Goal: Transaction & Acquisition: Book appointment/travel/reservation

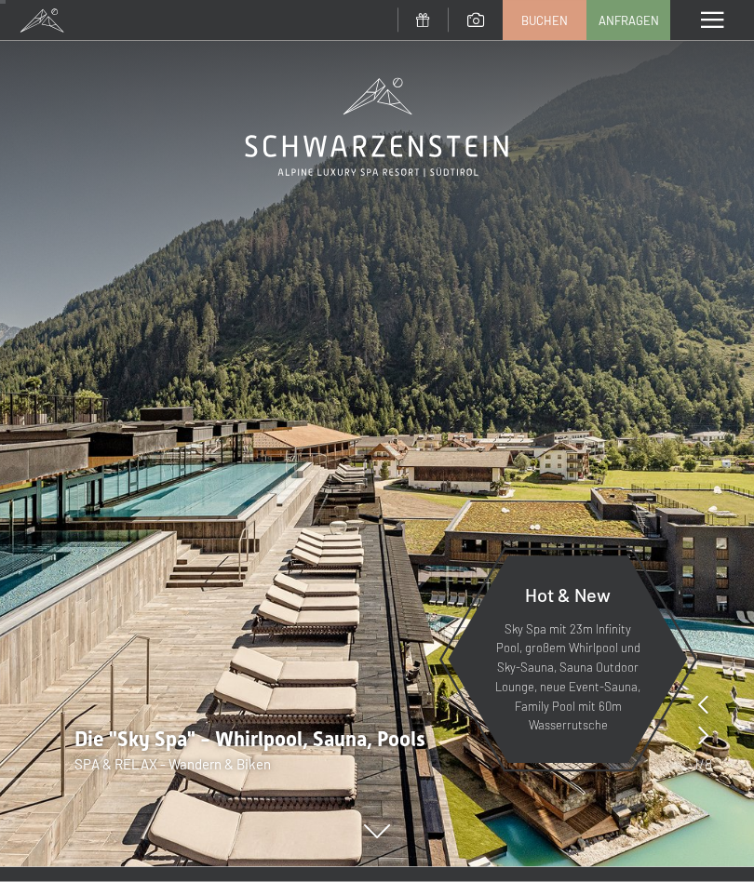
scroll to position [6, 0]
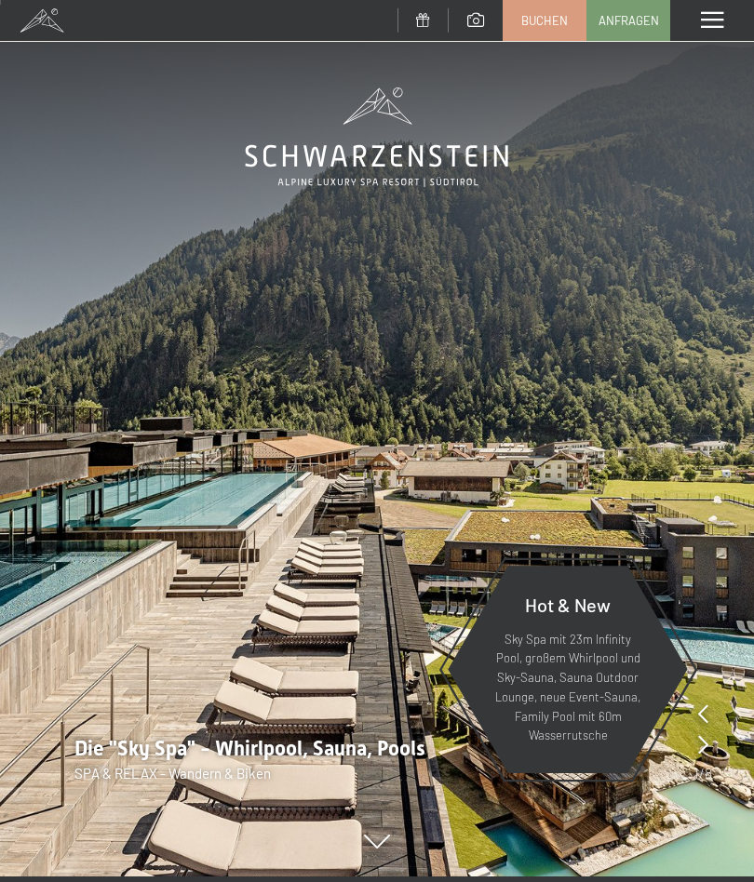
click at [534, 0] on div at bounding box center [377, 2] width 754 height 5
click at [528, 26] on span "Buchen" at bounding box center [544, 20] width 47 height 17
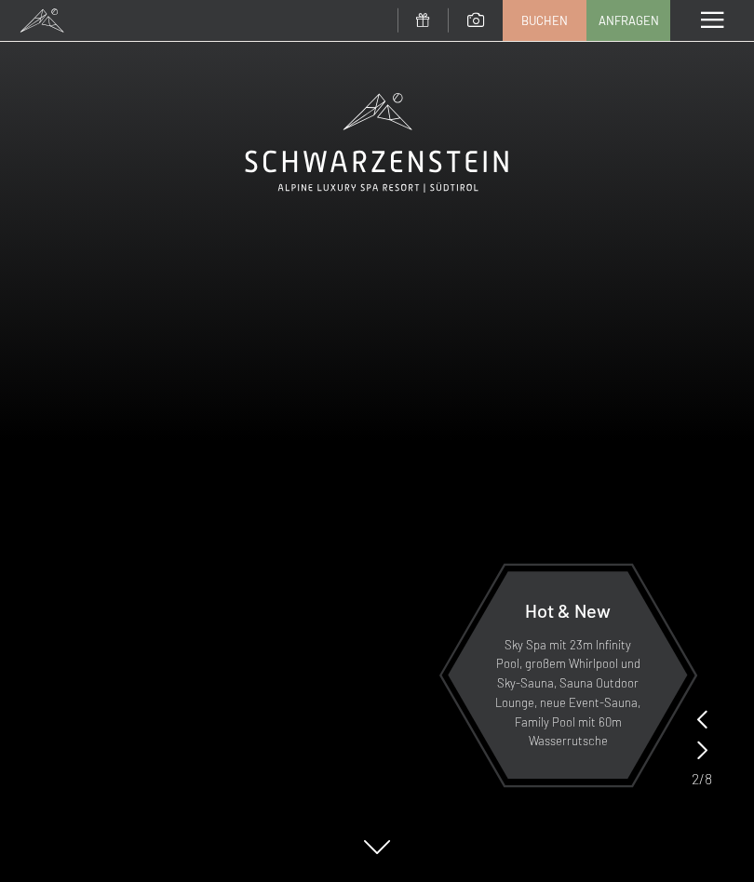
click at [707, 5] on div "Menü" at bounding box center [712, 20] width 84 height 41
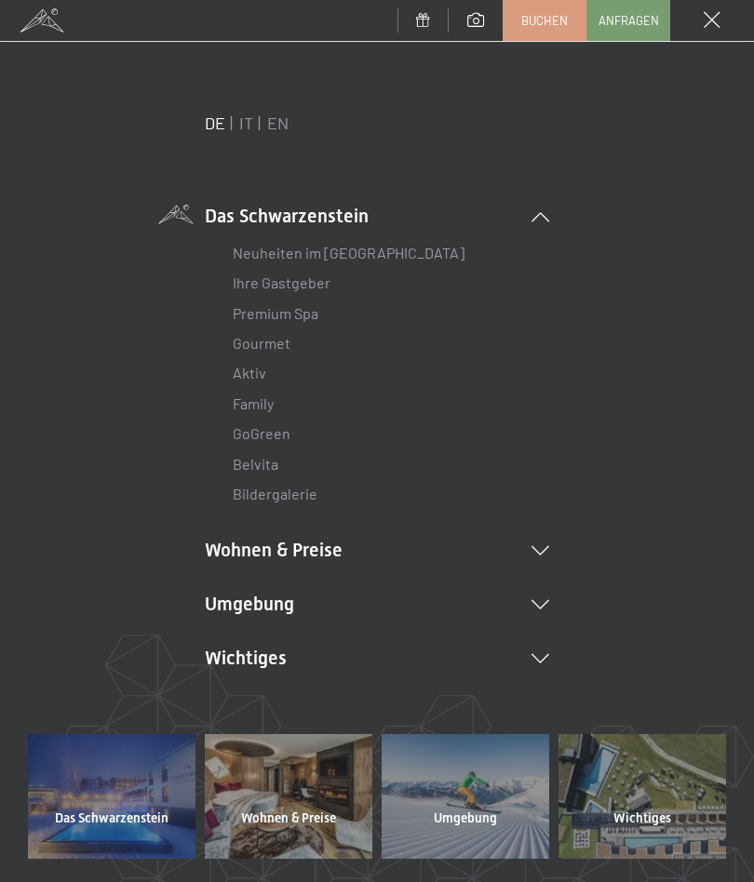
click at [271, 349] on link "Gourmet" at bounding box center [262, 343] width 58 height 18
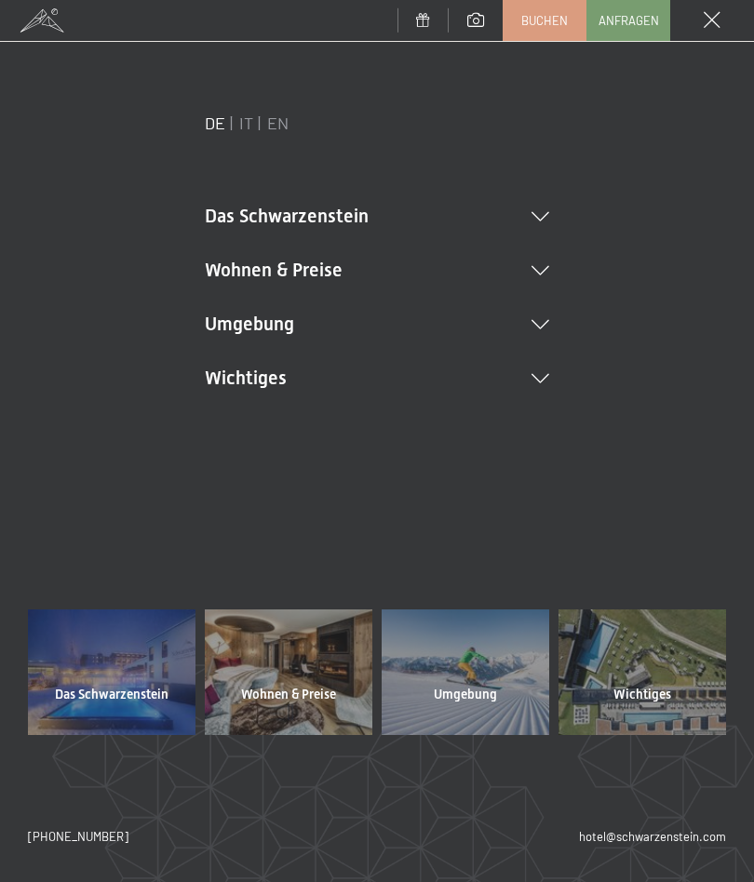
click at [259, 261] on li "Wohnen & Preise Inklusivleistungen Zimmer & Preise Liste Angebote Liste Familie…" at bounding box center [377, 270] width 344 height 26
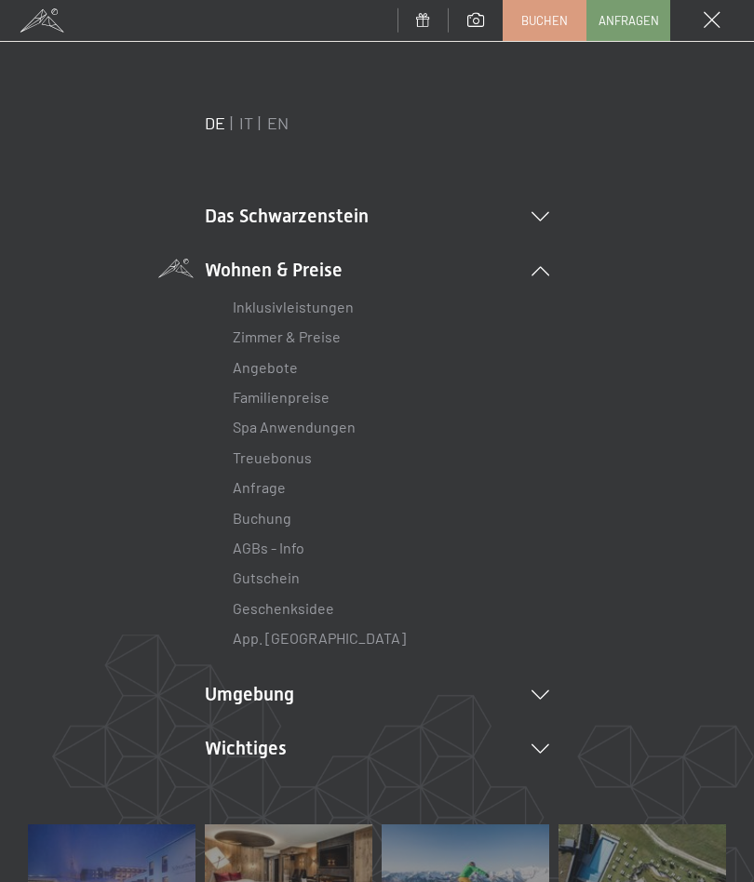
click at [276, 370] on link "Angebote" at bounding box center [265, 367] width 65 height 18
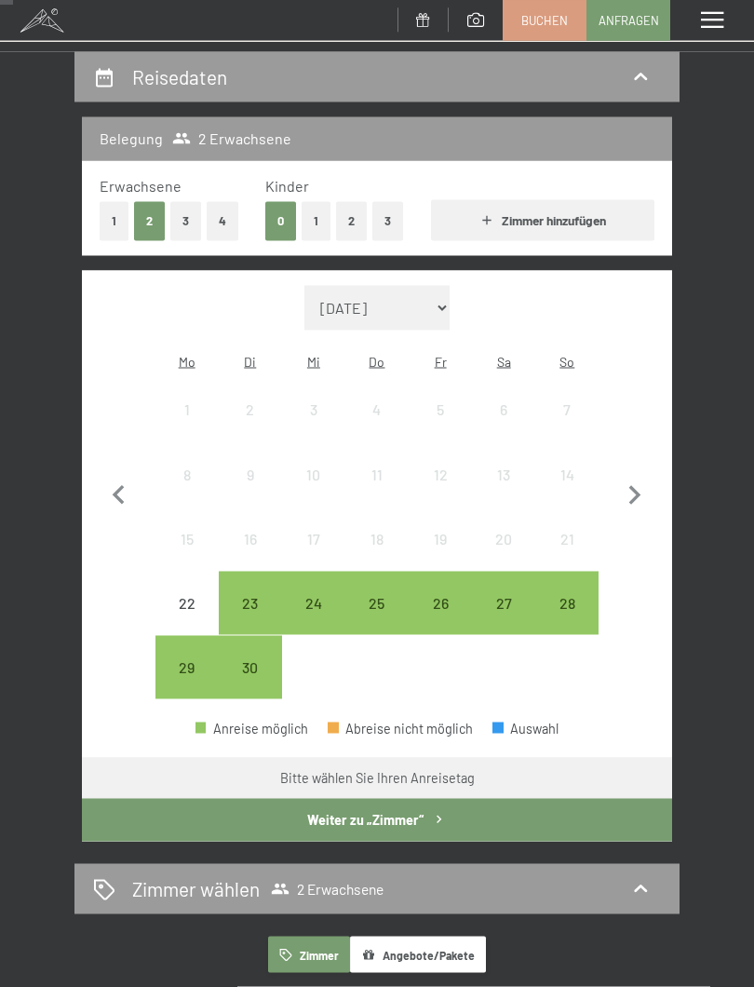
scroll to position [168, 0]
click at [640, 487] on icon "button" at bounding box center [634, 495] width 39 height 39
select select "2025-10-01"
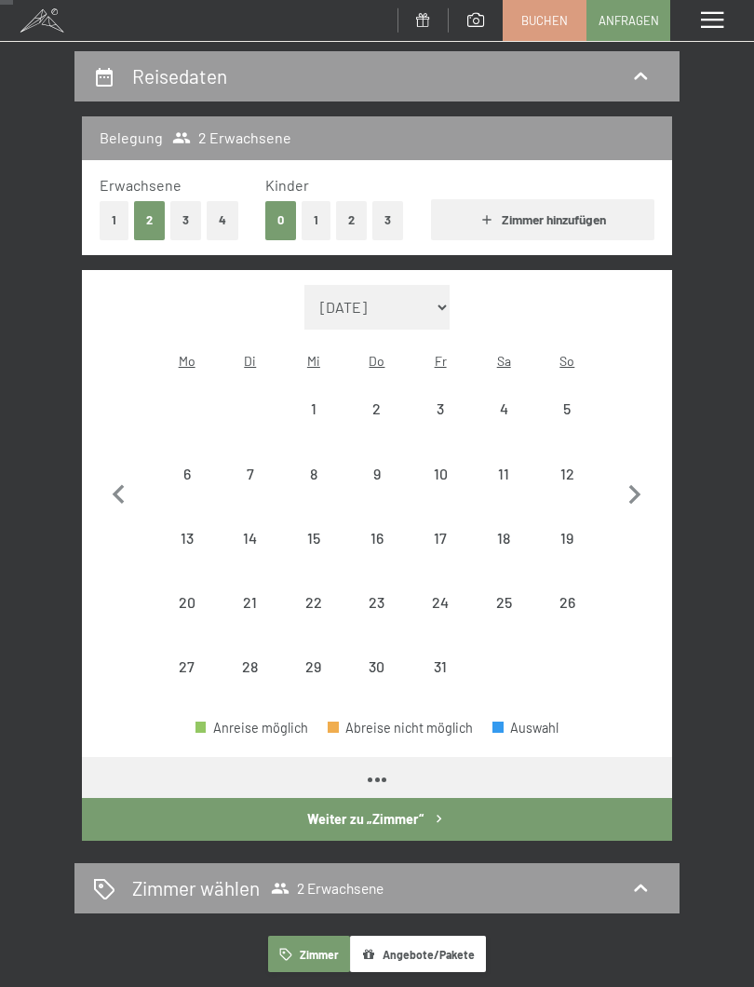
click at [637, 485] on icon "button" at bounding box center [635, 495] width 12 height 20
select select "2025-11-01"
click at [632, 476] on icon "button" at bounding box center [634, 495] width 39 height 39
select select "2025-12-01"
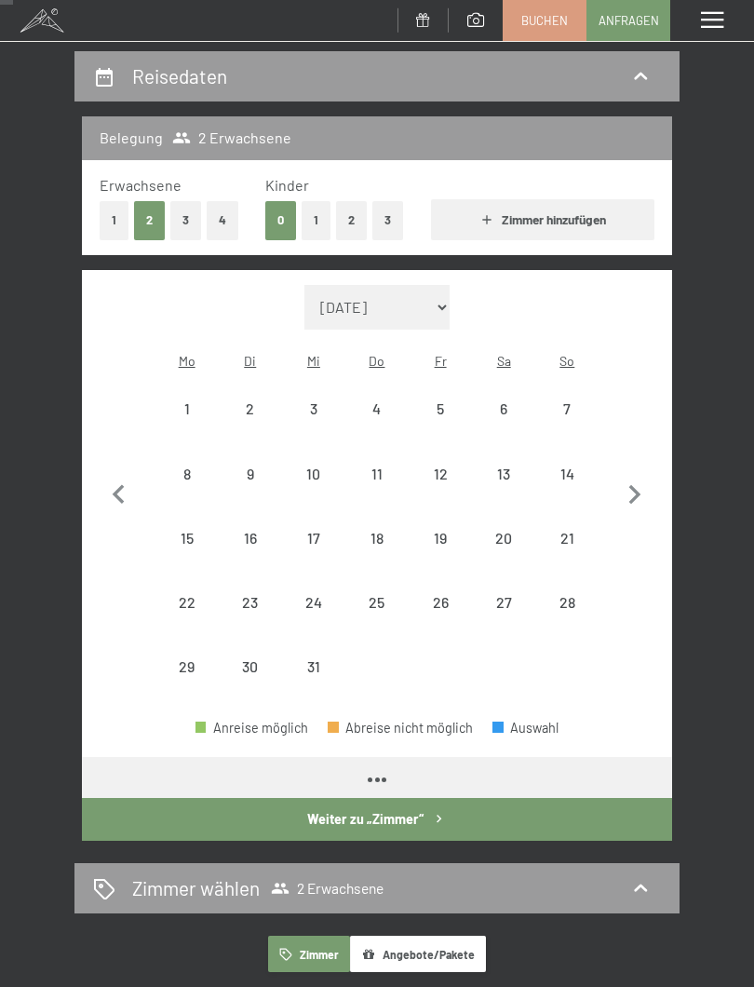
select select "2025-12-01"
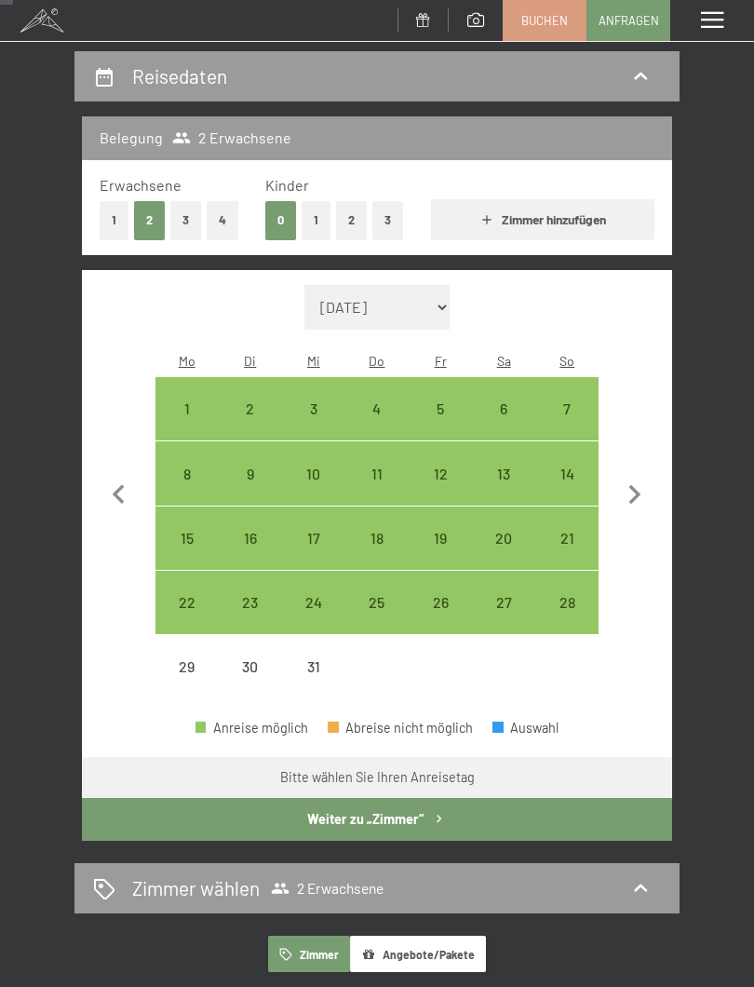
click at [576, 595] on div "28" at bounding box center [567, 625] width 60 height 60
select select "2025-12-01"
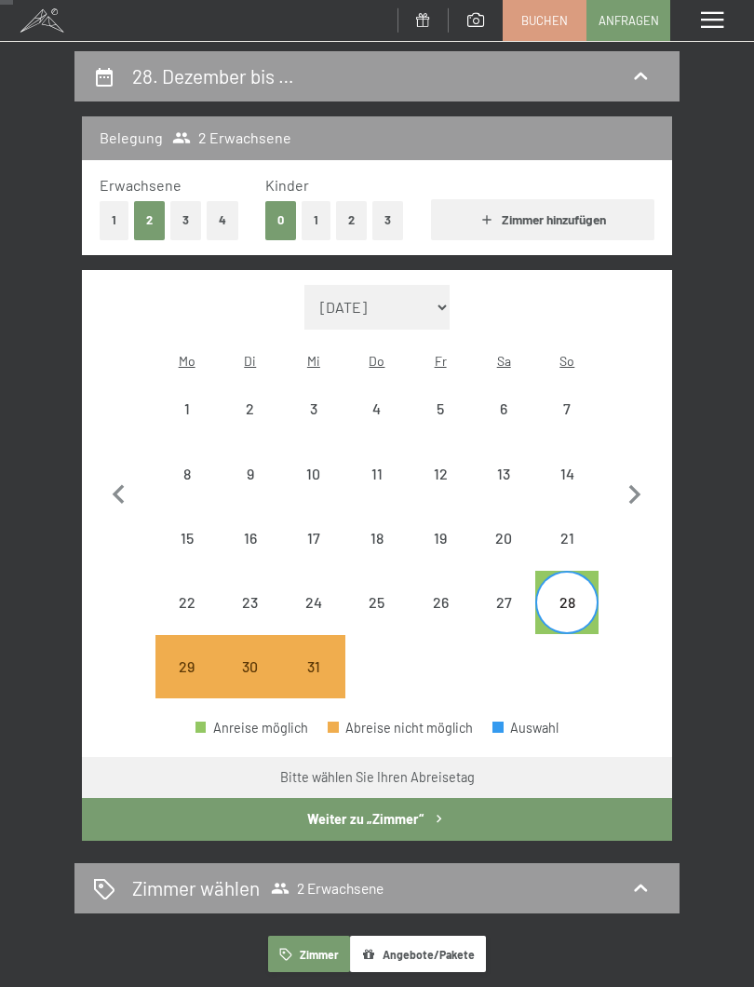
click at [642, 485] on icon "button" at bounding box center [634, 495] width 39 height 39
select select "2026-01-01"
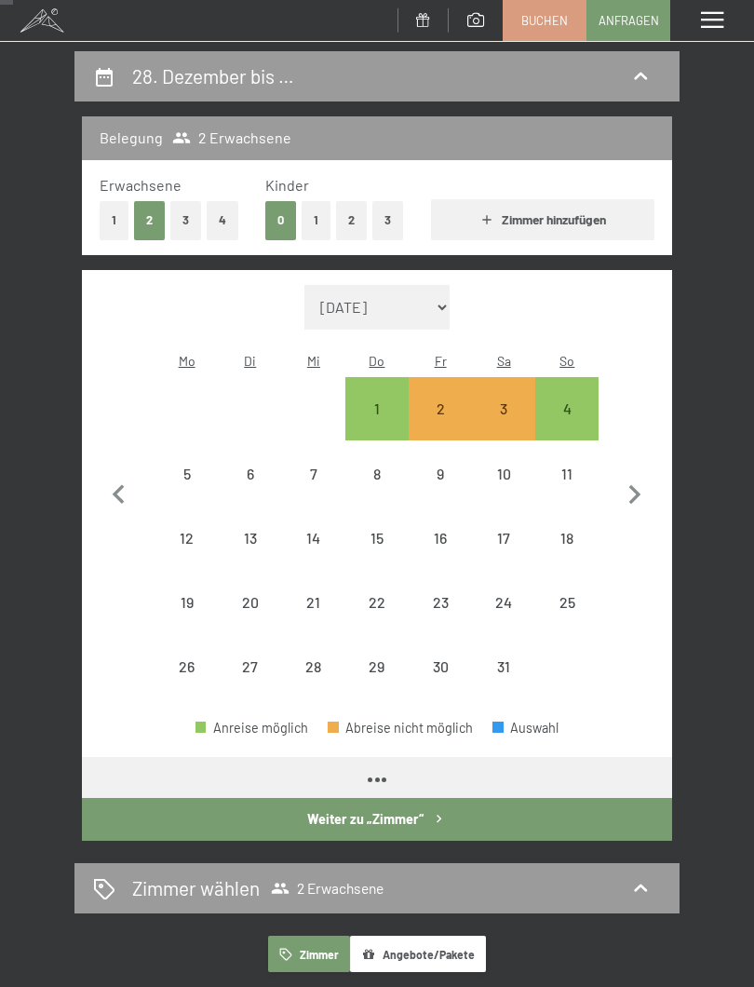
select select "2026-01-01"
click at [564, 401] on div "4" at bounding box center [567, 431] width 60 height 60
select select "2026-01-01"
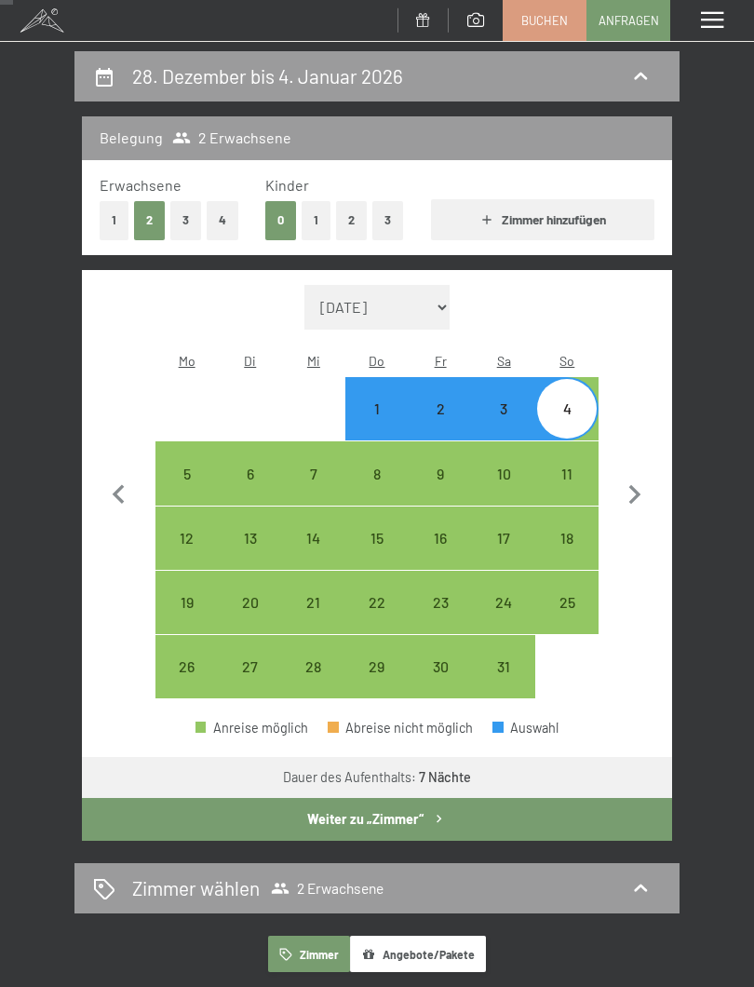
click at [262, 798] on button "Weiter zu „Zimmer“" at bounding box center [377, 819] width 590 height 43
select select "2026-01-01"
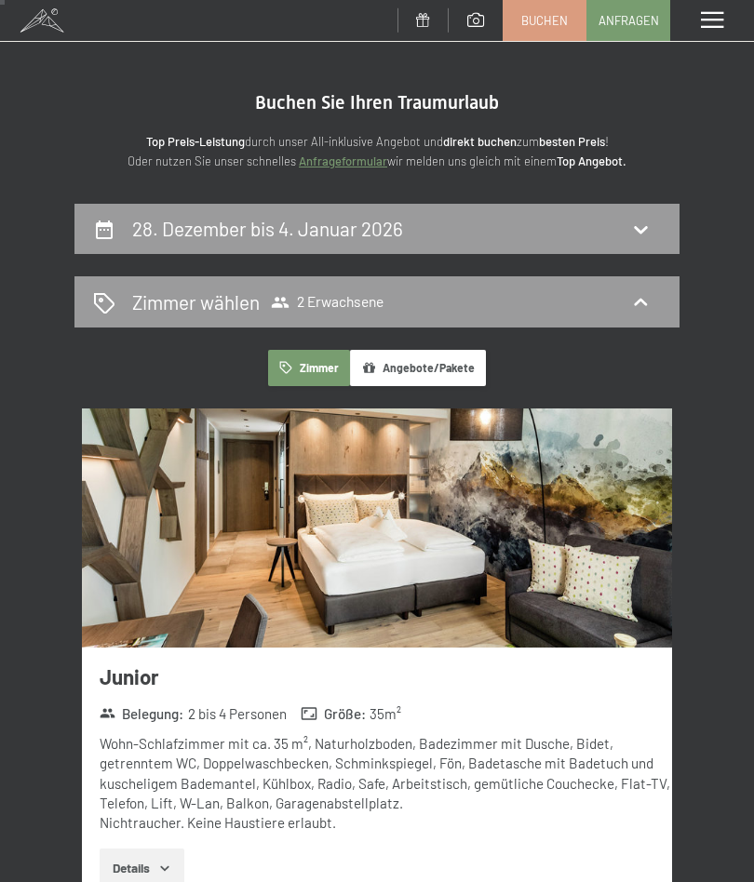
scroll to position [15, 0]
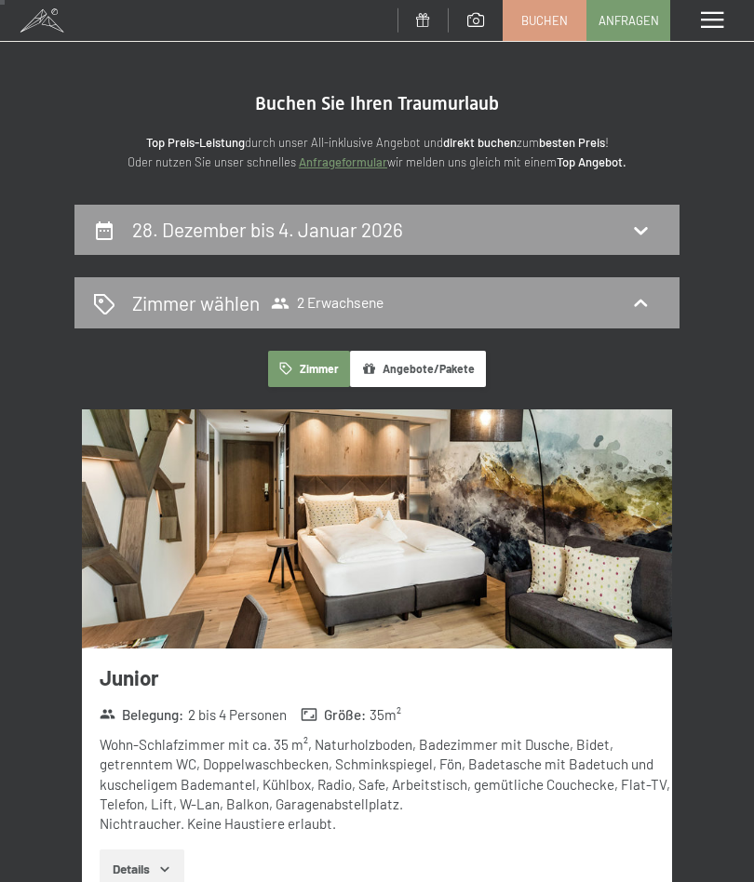
click at [408, 365] on button "Angebote/Pakete" at bounding box center [418, 369] width 136 height 36
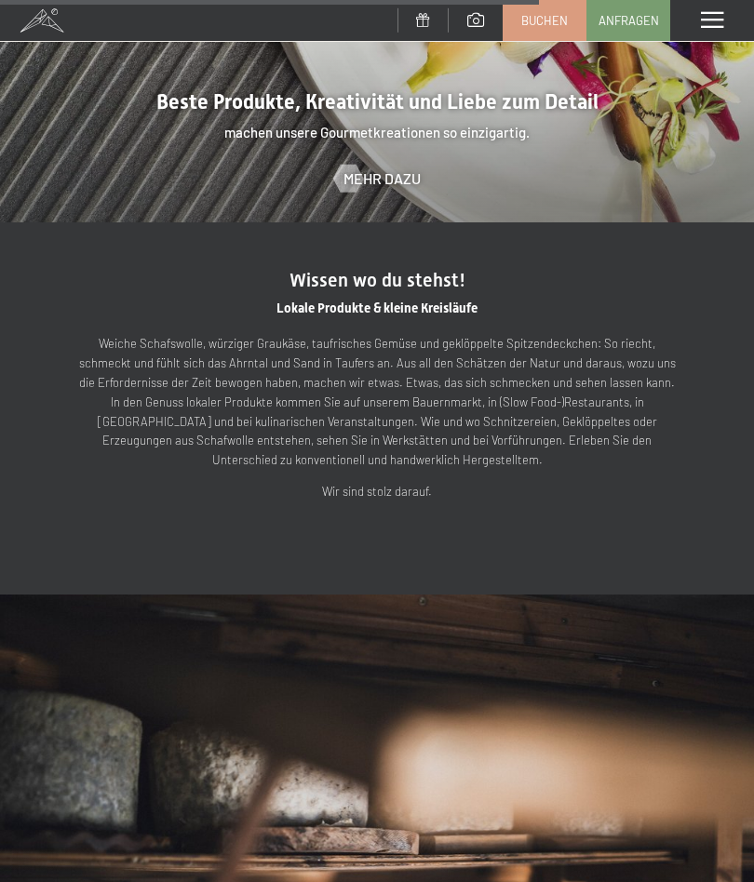
scroll to position [3664, 0]
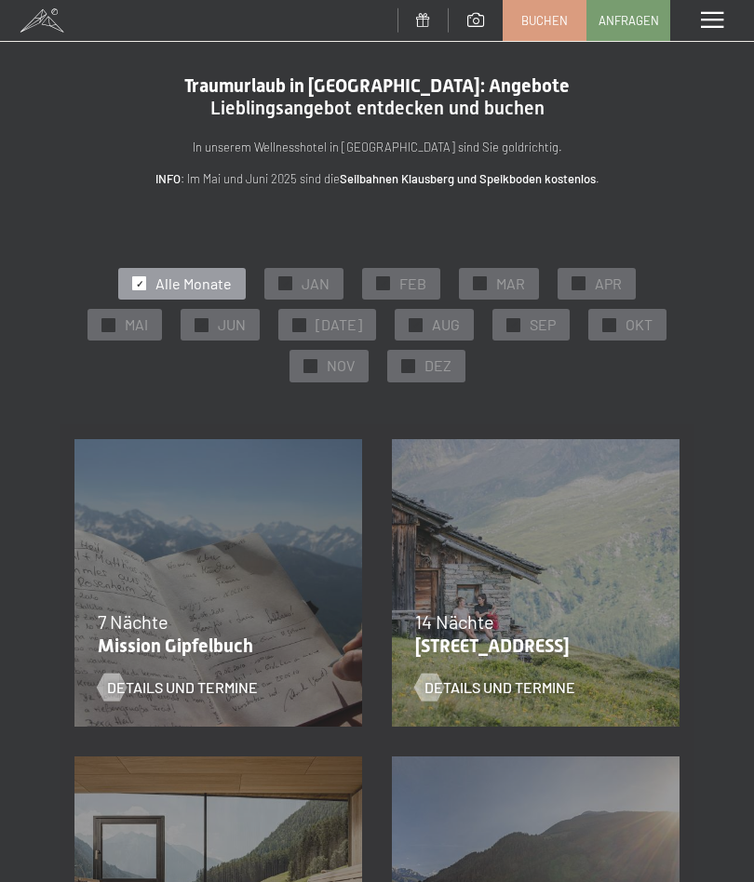
click at [305, 279] on span "JAN" at bounding box center [316, 284] width 28 height 20
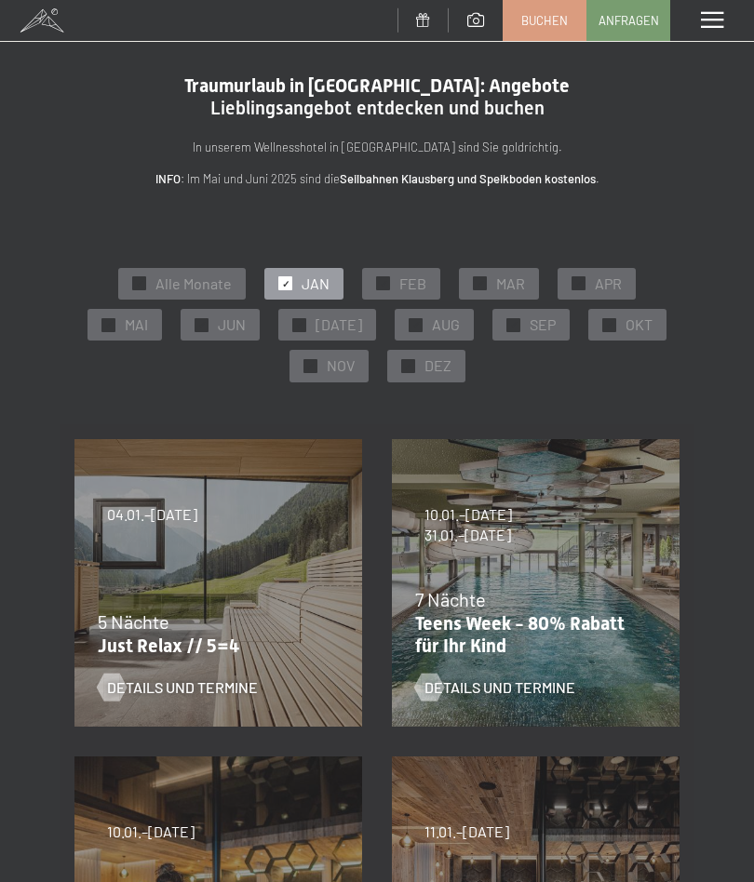
click at [397, 280] on div "✓ FEB" at bounding box center [401, 284] width 78 height 32
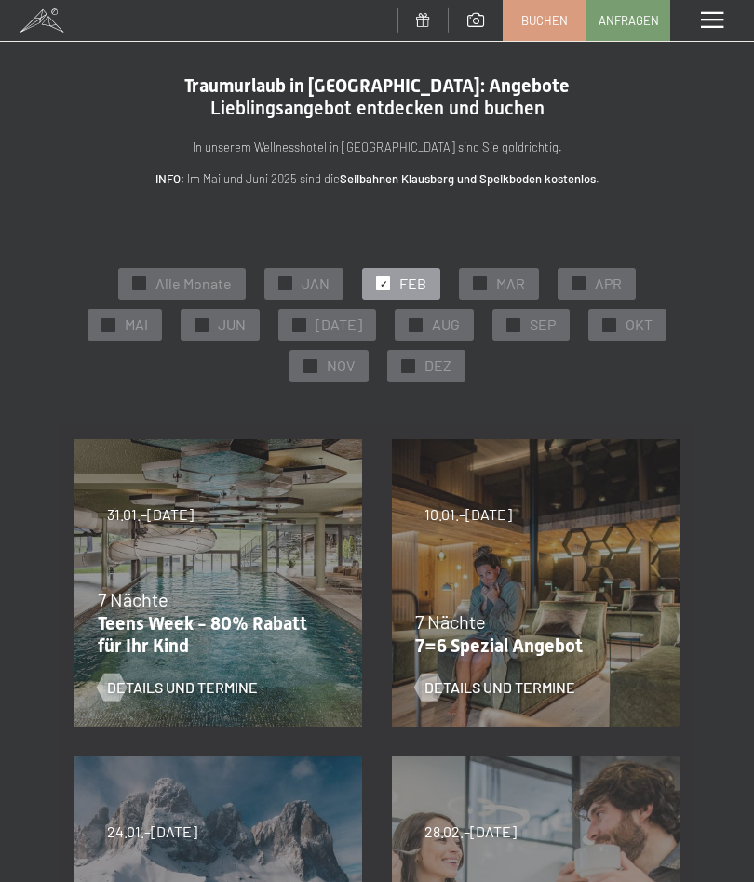
click at [424, 371] on span "DEZ" at bounding box center [437, 366] width 27 height 20
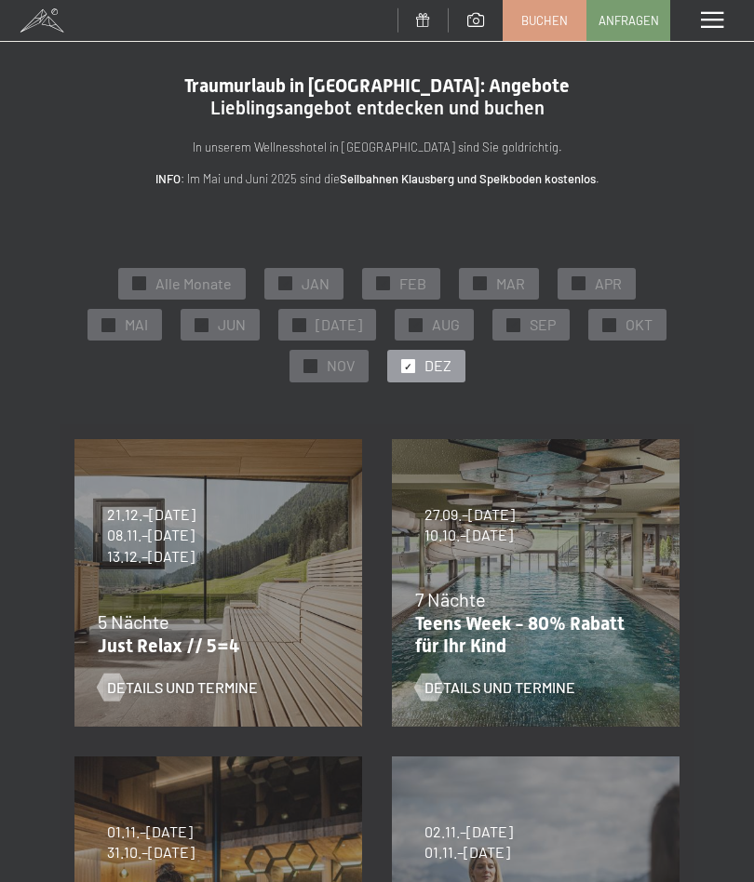
click at [412, 376] on div "✓ DEZ" at bounding box center [426, 366] width 78 height 32
click at [312, 286] on span "JAN" at bounding box center [316, 284] width 28 height 20
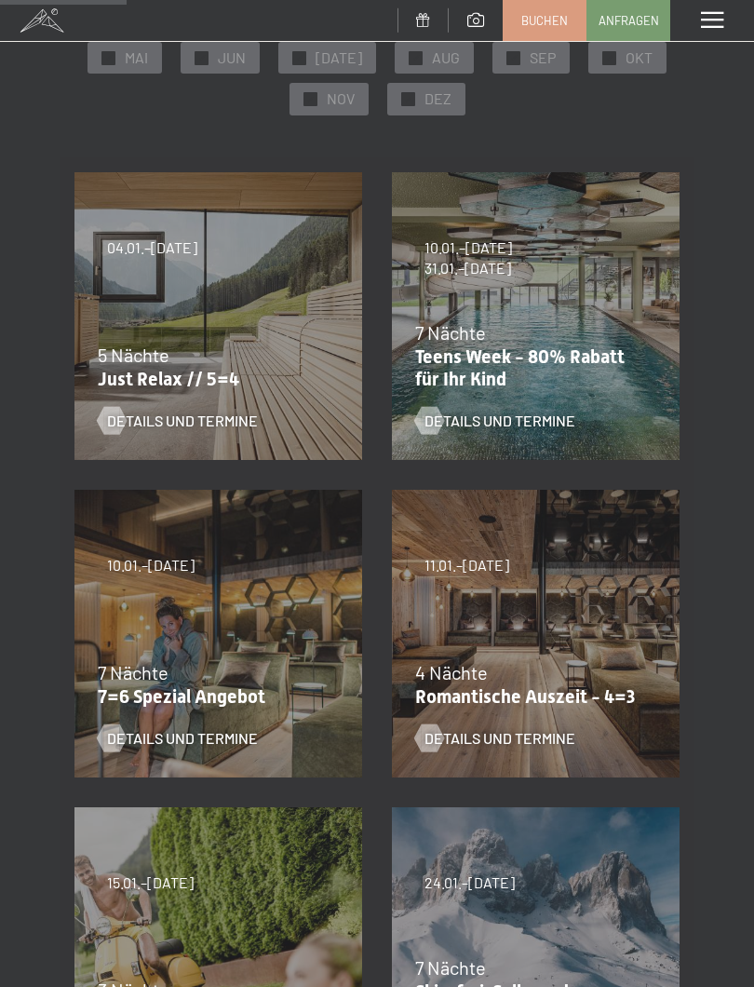
scroll to position [276, 0]
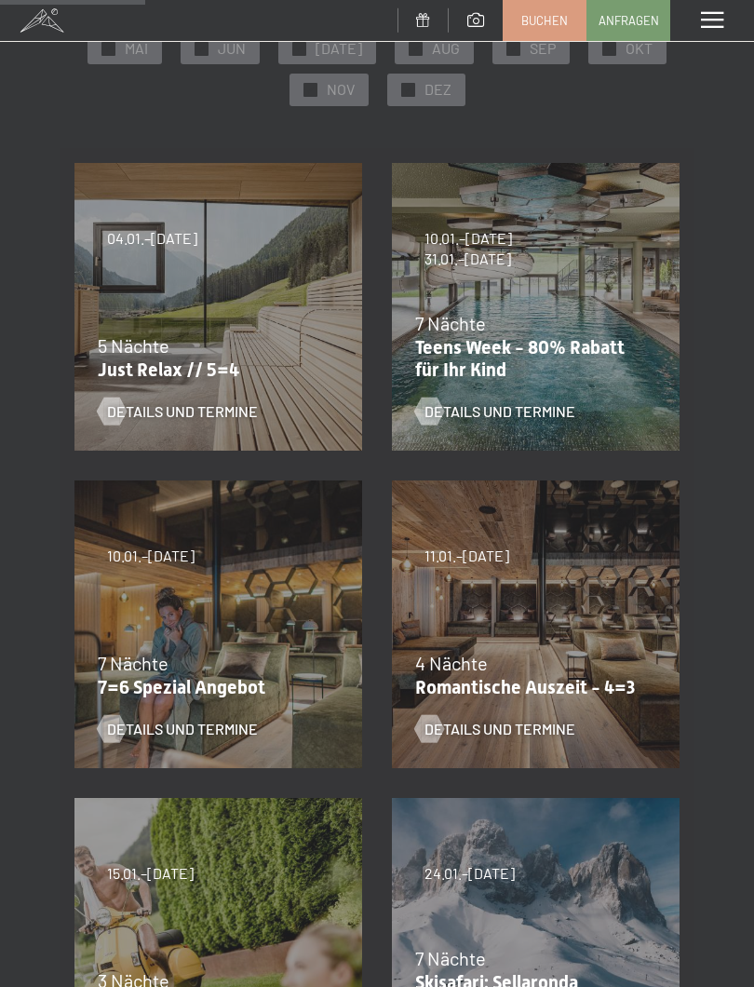
click at [138, 347] on span "5 Nächte" at bounding box center [134, 345] width 72 height 22
click at [141, 365] on p "Just Relax // 5=4" at bounding box center [214, 369] width 232 height 22
click at [142, 678] on p "7=6 Spezial Angebot" at bounding box center [214, 687] width 232 height 22
click at [128, 729] on span "Details und Termine" at bounding box center [182, 729] width 151 height 20
